Goal: Download file/media

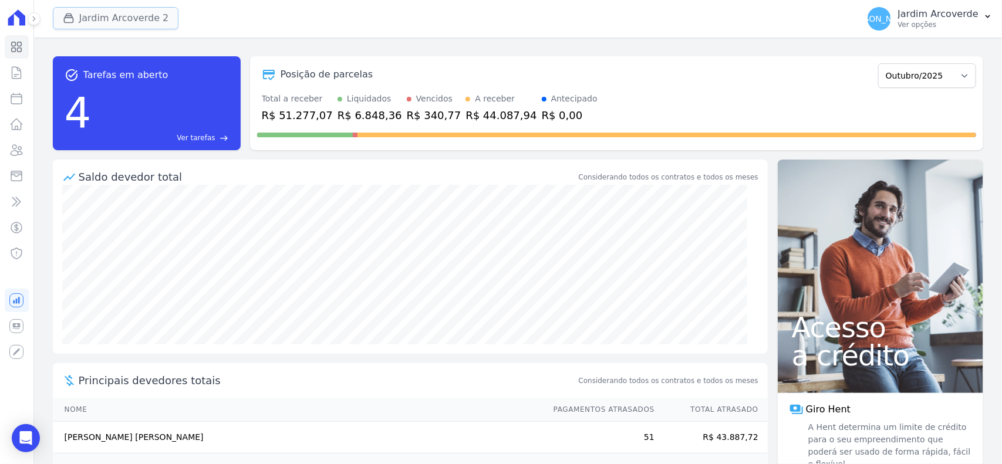
click at [110, 10] on button "Jardim Arcoverde 2" at bounding box center [116, 18] width 126 height 22
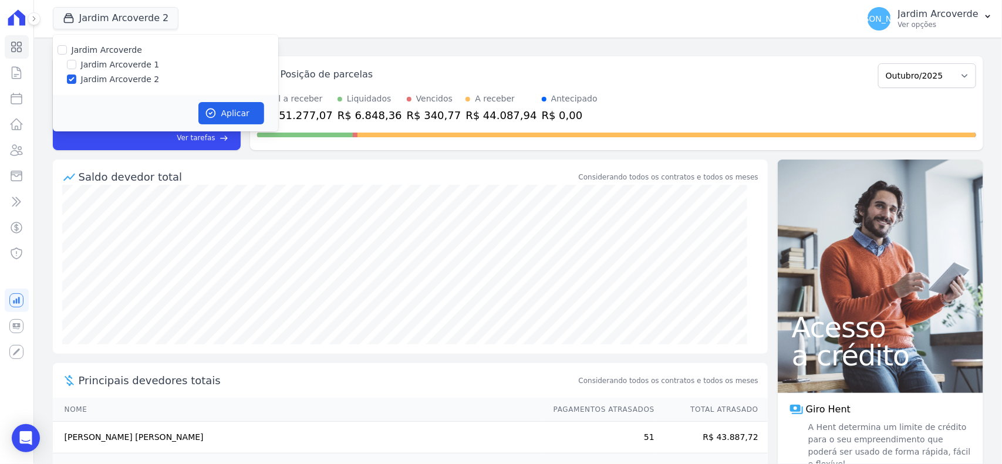
click at [141, 65] on label "Jardim Arcoverde 1" at bounding box center [120, 65] width 79 height 12
click at [76, 65] on input "Jardim Arcoverde 1" at bounding box center [71, 64] width 9 height 9
checkbox input "true"
click at [233, 116] on button "Aplicar" at bounding box center [231, 113] width 66 height 22
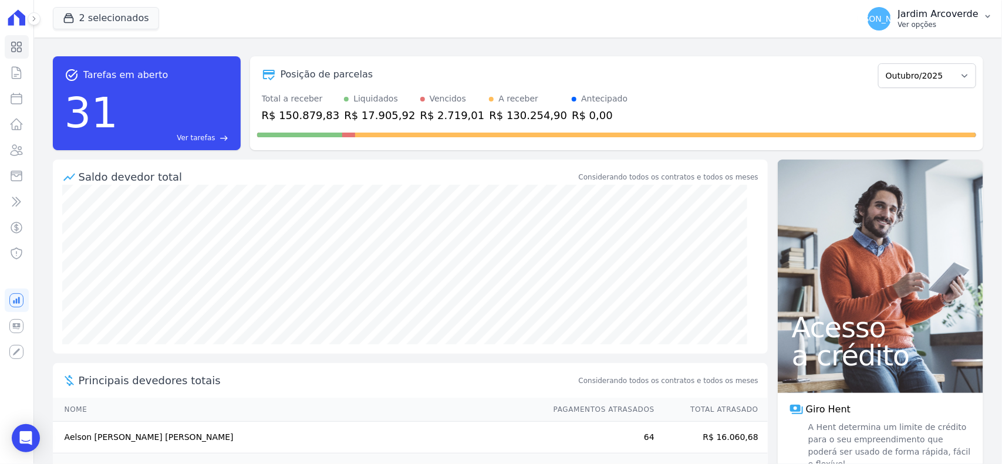
click at [941, 24] on p "Ver opções" at bounding box center [938, 24] width 80 height 9
click at [939, 10] on p "Jardim Arcoverde" at bounding box center [938, 14] width 80 height 12
click at [937, 22] on p "Ver opções" at bounding box center [938, 24] width 80 height 9
click at [986, 28] on button "[PERSON_NAME][GEOGRAPHIC_DATA] Ver opções" at bounding box center [930, 18] width 144 height 33
click at [990, 18] on icon "button" at bounding box center [987, 16] width 9 height 9
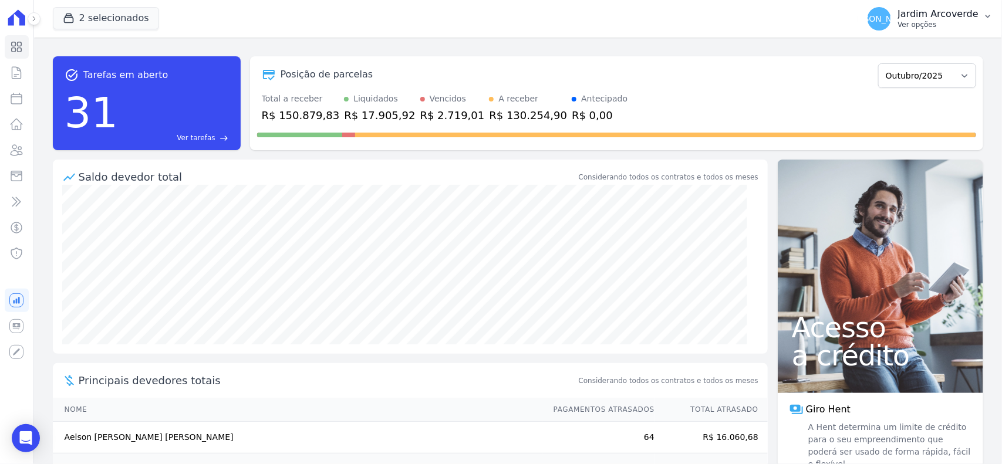
click at [952, 23] on p "Ver opções" at bounding box center [938, 24] width 80 height 9
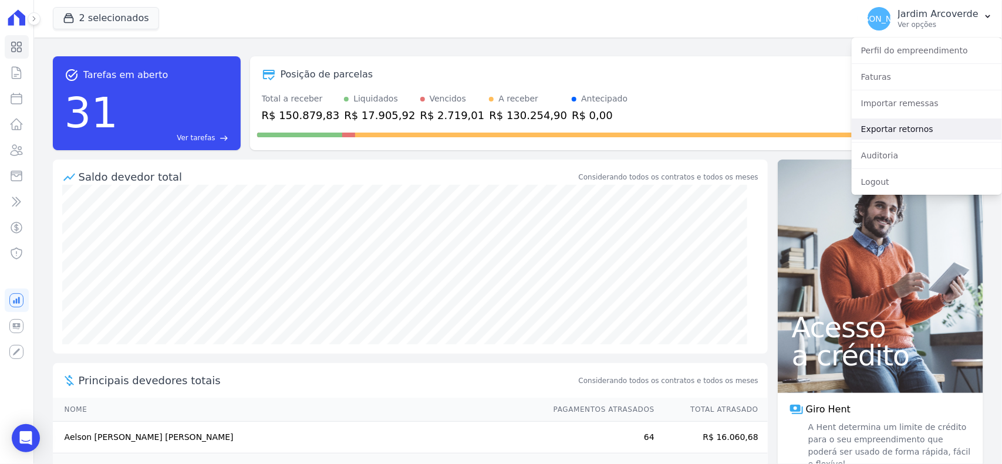
click at [952, 128] on link "Exportar retornos" at bounding box center [927, 129] width 150 height 21
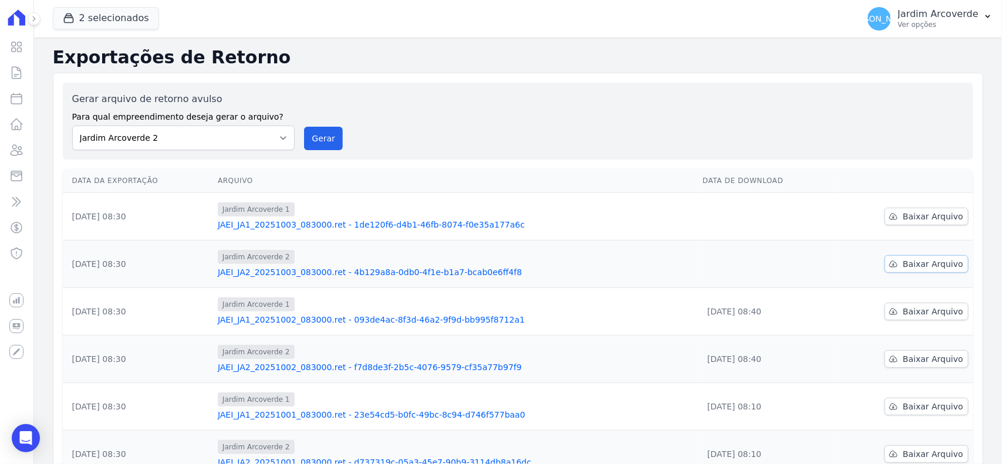
click at [939, 266] on span "Baixar Arquivo" at bounding box center [933, 264] width 60 height 12
click at [910, 224] on link "Baixar Arquivo" at bounding box center [927, 217] width 84 height 18
click at [36, 22] on icon at bounding box center [34, 18] width 7 height 7
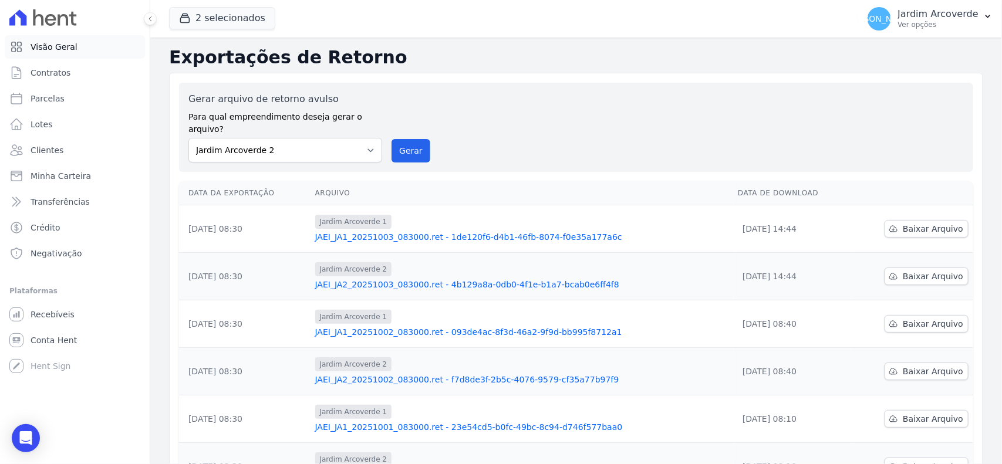
click at [31, 43] on span "Visão Geral" at bounding box center [54, 47] width 47 height 12
